Goal: Task Accomplishment & Management: Use online tool/utility

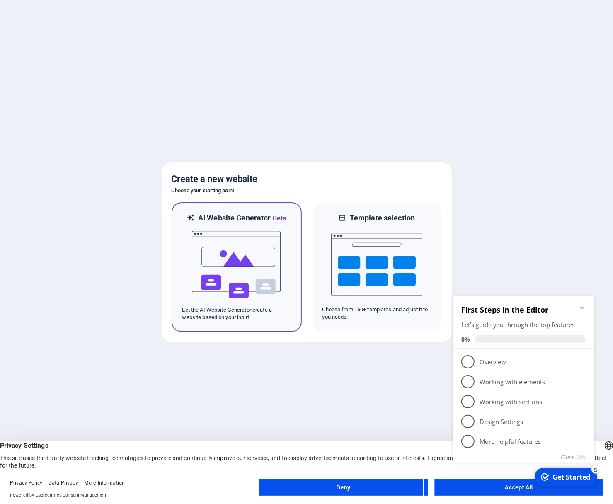
click at [221, 253] on img at bounding box center [236, 264] width 91 height 83
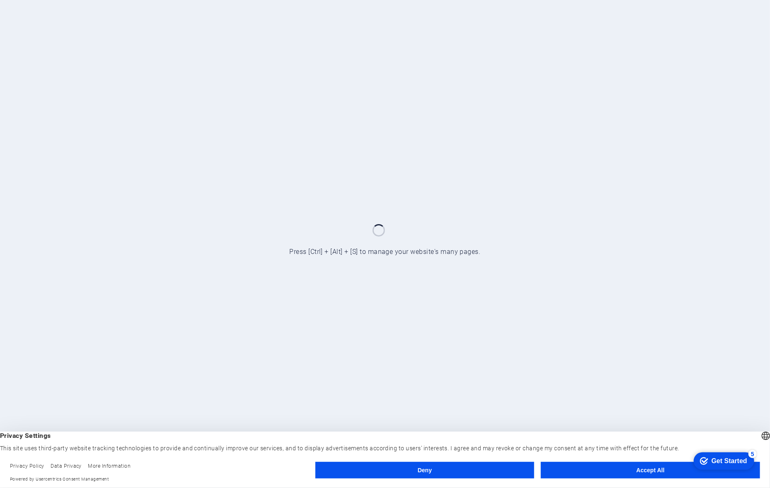
click at [635, 468] on button "Accept All" at bounding box center [650, 470] width 219 height 17
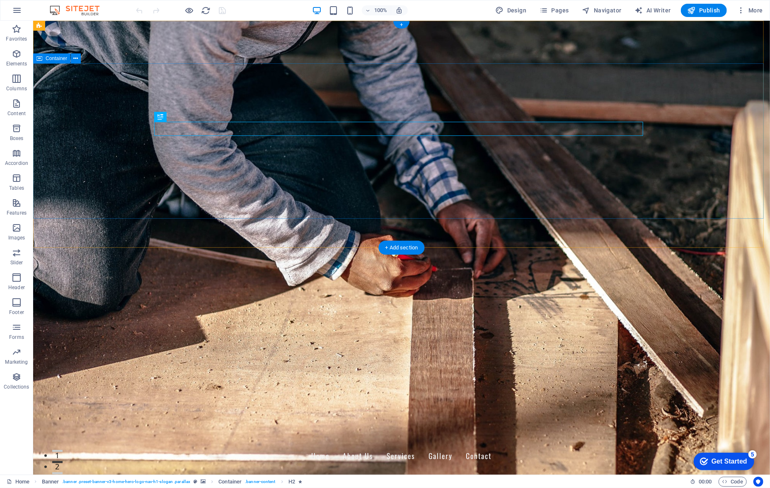
click at [585, 228] on figure at bounding box center [401, 247] width 737 height 454
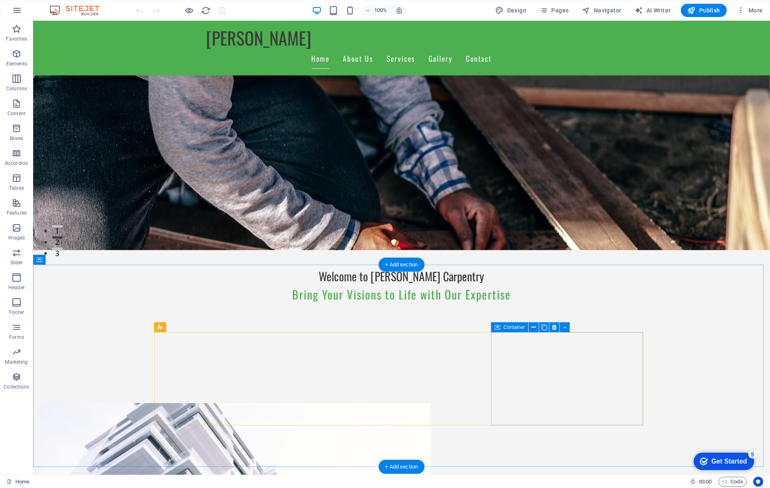
scroll to position [249, 0]
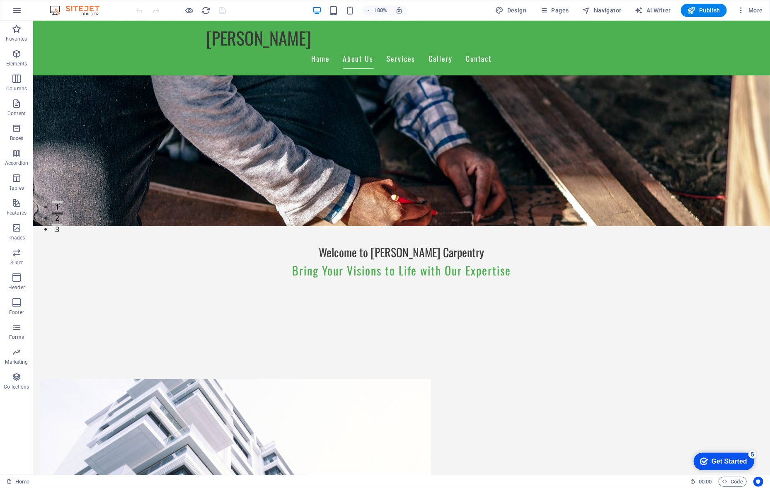
click at [735, 463] on div "Get Started" at bounding box center [729, 461] width 36 height 7
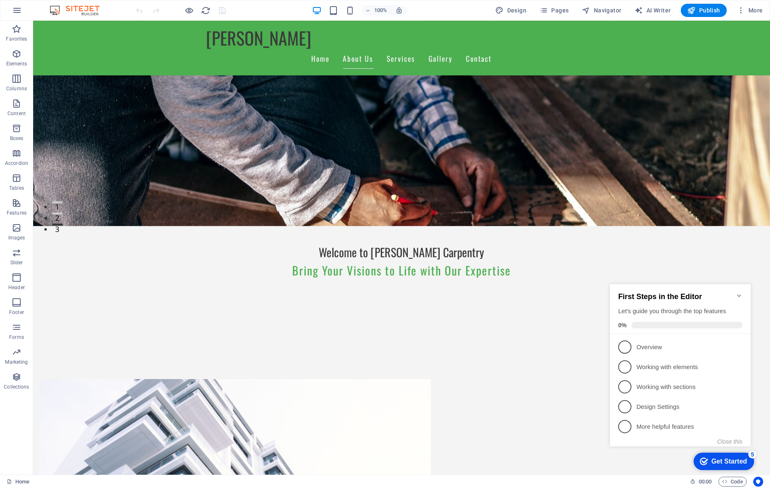
click div "checkmark Get Started 5 First Steps in the Editor Let's guide you through the t…"
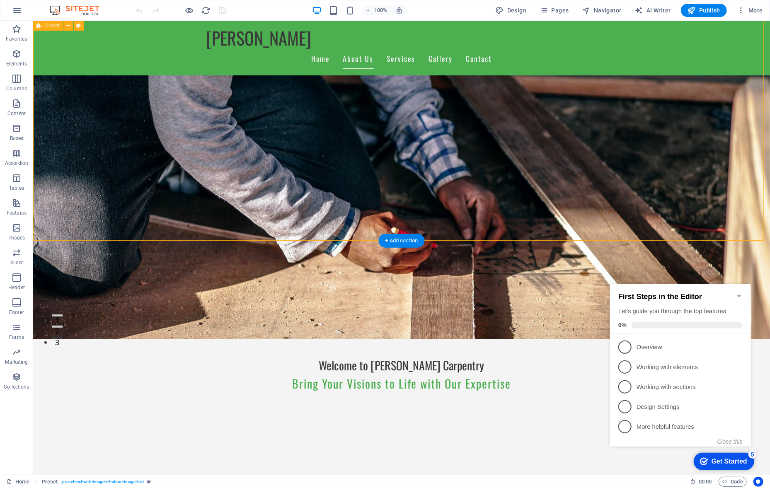
scroll to position [83, 0]
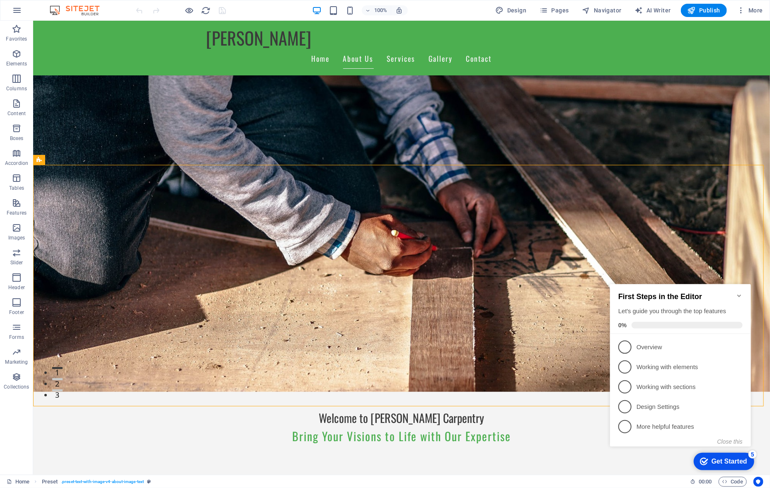
click at [736, 292] on icon "Minimize checklist" at bounding box center [739, 295] width 7 height 7
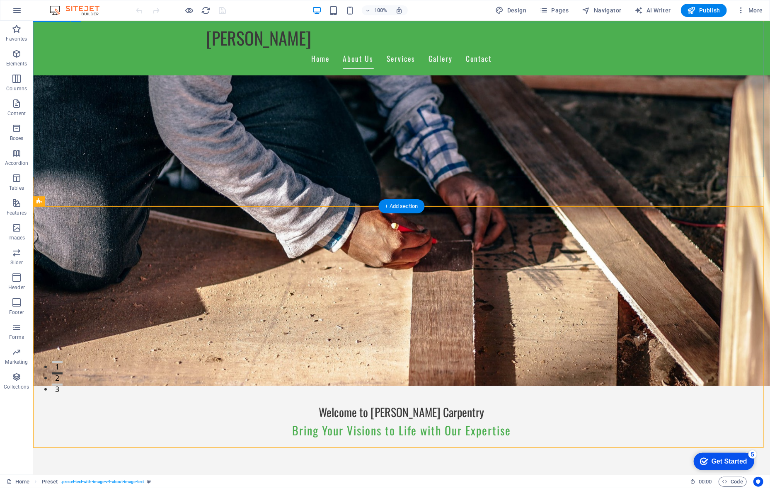
scroll to position [124, 0]
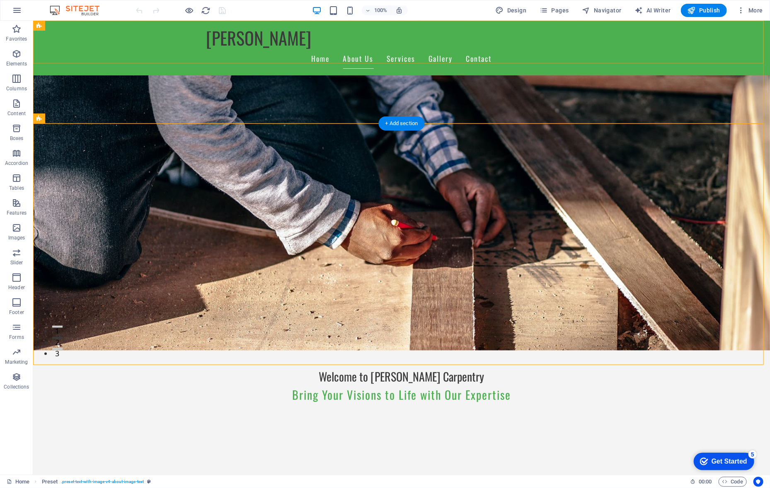
click at [649, 35] on div "[PERSON_NAME] Home About Us Services Gallery Contact" at bounding box center [401, 47] width 737 height 55
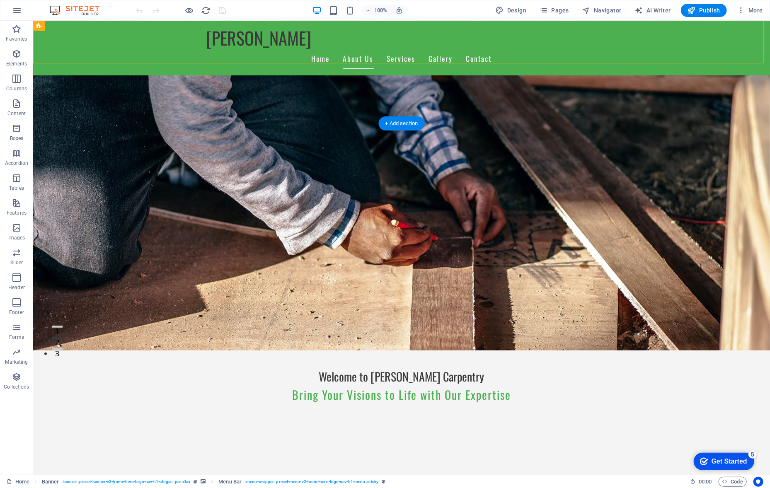
click at [649, 35] on div "[PERSON_NAME] Home About Us Services Gallery Contact" at bounding box center [401, 47] width 737 height 55
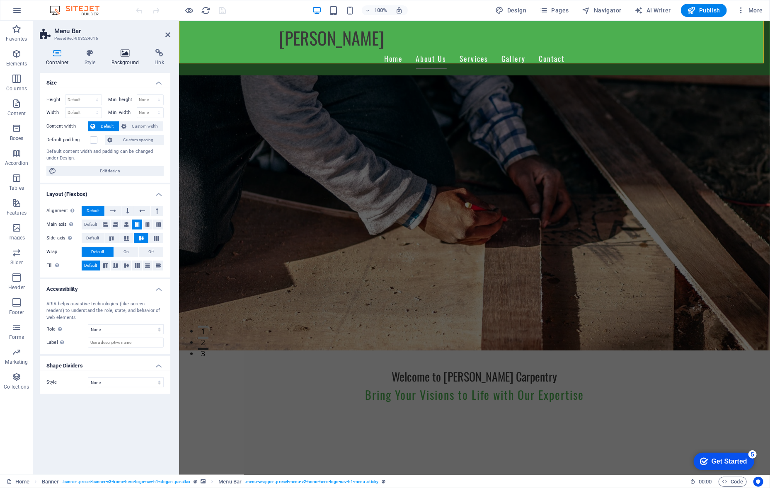
click at [121, 50] on icon at bounding box center [125, 53] width 40 height 8
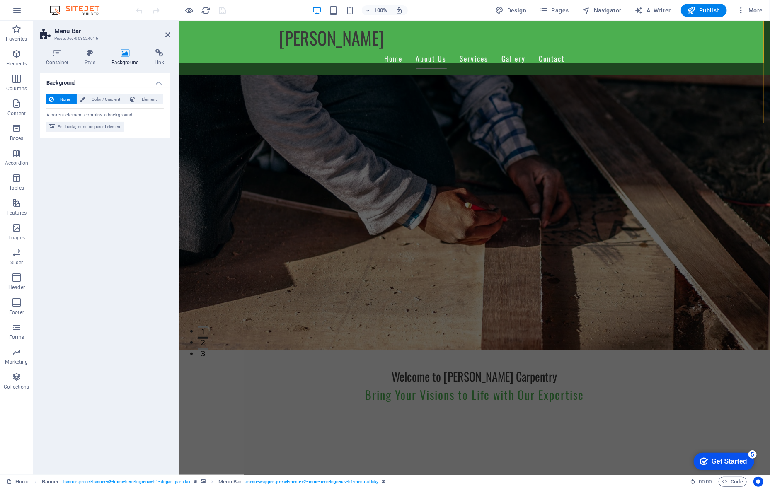
click at [207, 39] on div "[PERSON_NAME] Home About Us Services Gallery Contact" at bounding box center [474, 47] width 591 height 55
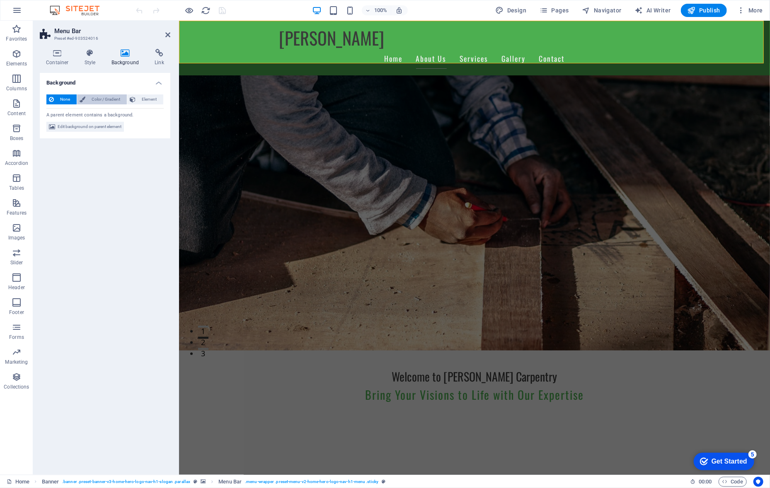
click at [107, 99] on span "Color / Gradient" at bounding box center [106, 100] width 36 height 10
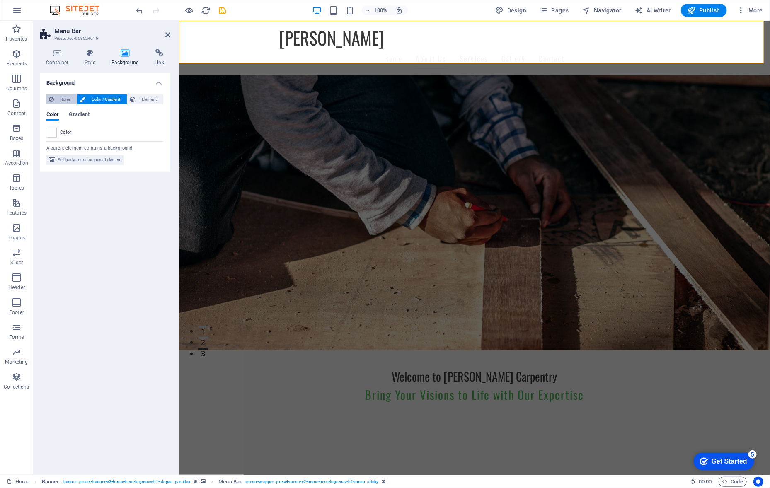
click at [59, 98] on span "None" at bounding box center [65, 100] width 18 height 10
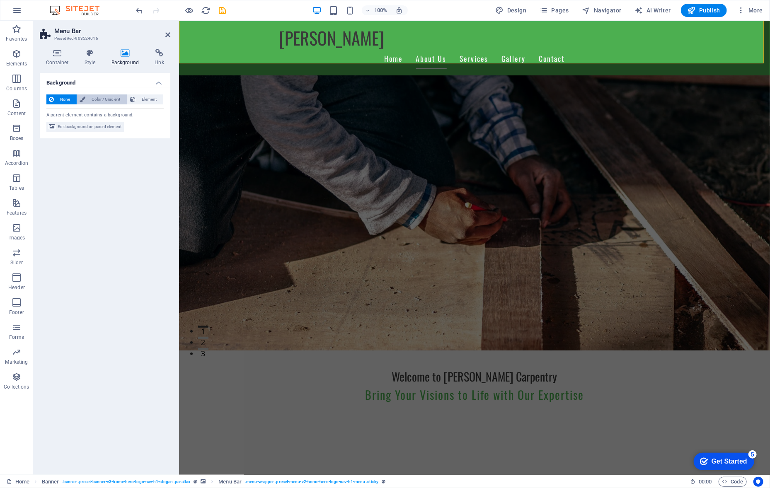
click at [99, 98] on span "Color / Gradient" at bounding box center [106, 100] width 36 height 10
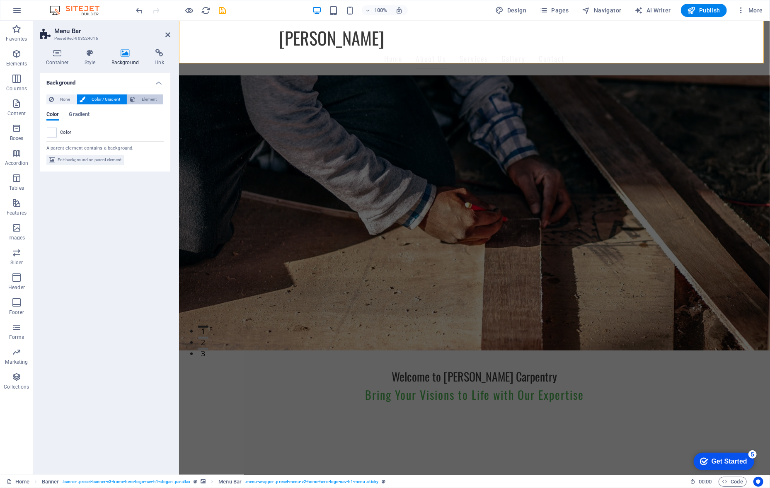
click at [137, 97] on button "Element" at bounding box center [145, 100] width 36 height 10
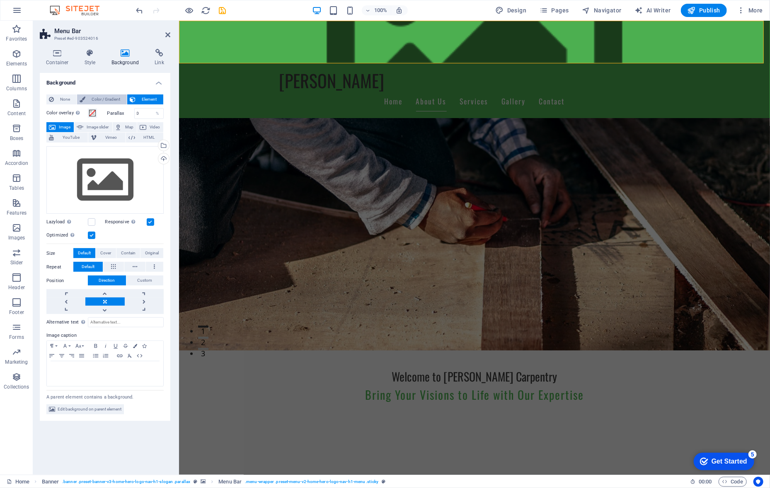
click at [111, 97] on span "Color / Gradient" at bounding box center [106, 100] width 36 height 10
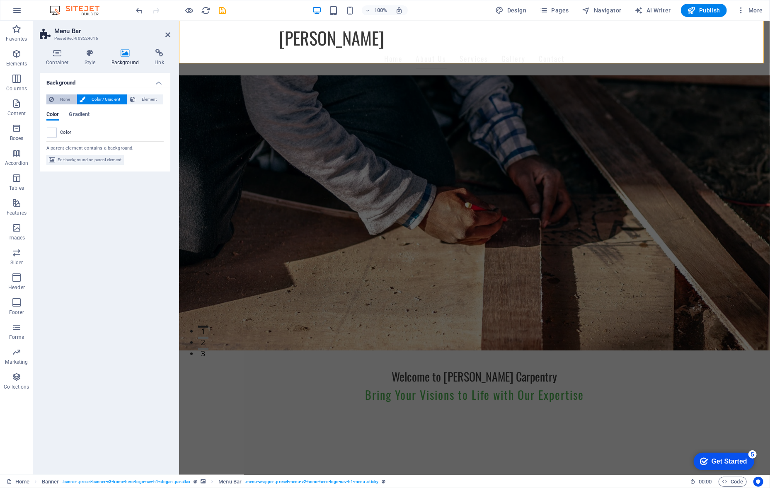
click at [58, 101] on span "None" at bounding box center [65, 100] width 18 height 10
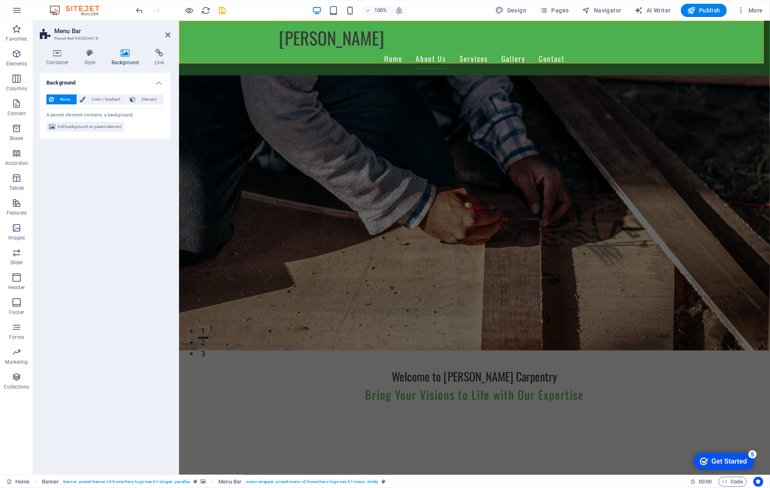
click at [52, 97] on icon at bounding box center [51, 100] width 5 height 10
click at [217, 94] on figure at bounding box center [474, 123] width 591 height 454
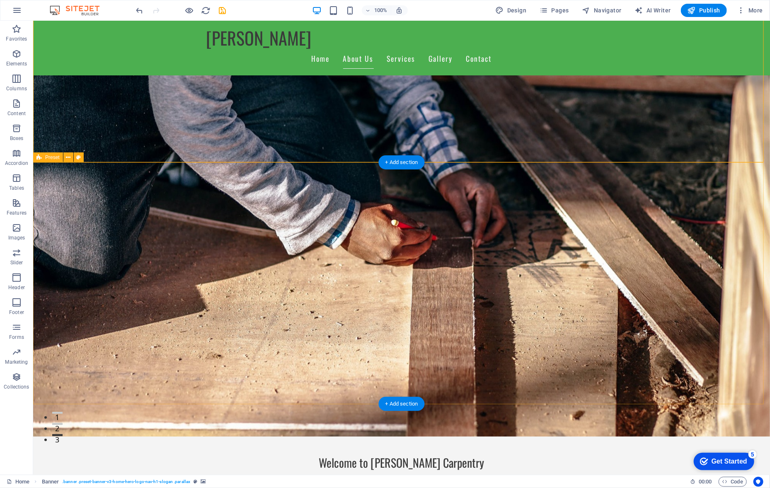
scroll to position [0, 0]
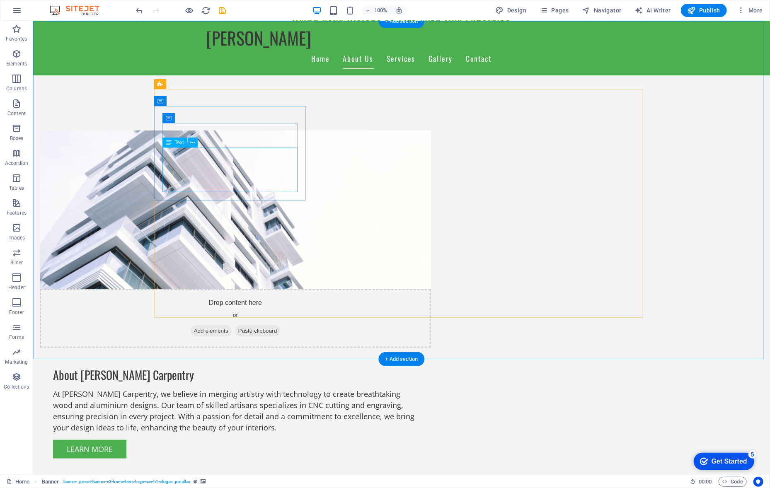
drag, startPoint x: 258, startPoint y: 188, endPoint x: 263, endPoint y: 193, distance: 7.0
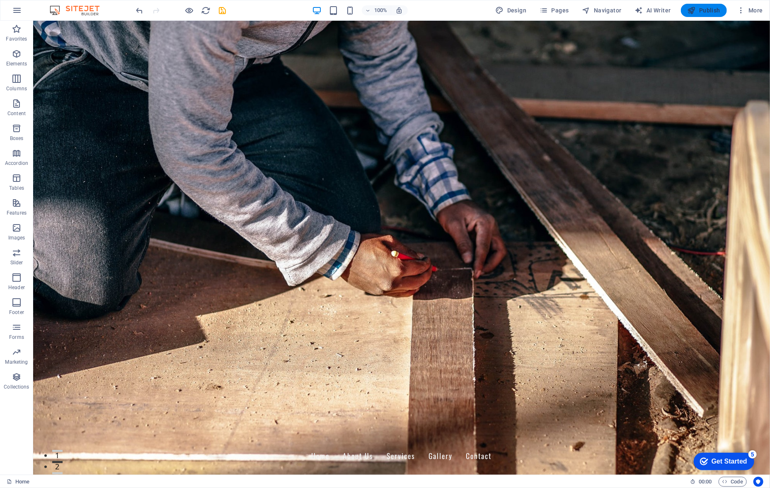
click at [700, 12] on span "Publish" at bounding box center [704, 10] width 33 height 8
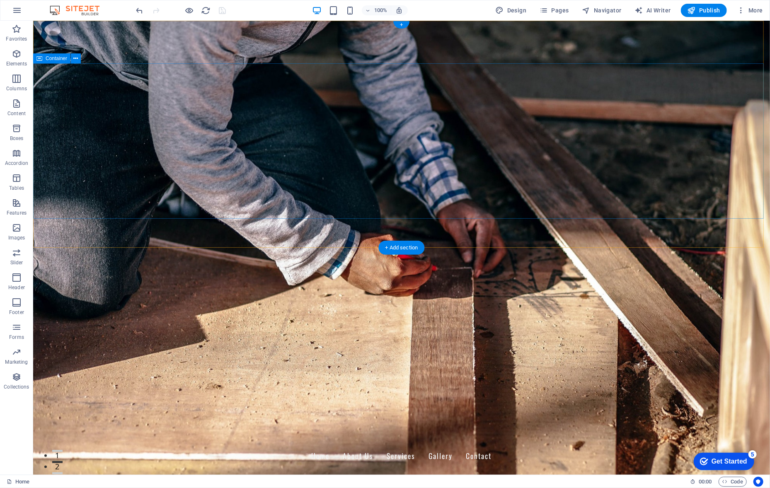
scroll to position [83, 0]
